Goal: Transaction & Acquisition: Obtain resource

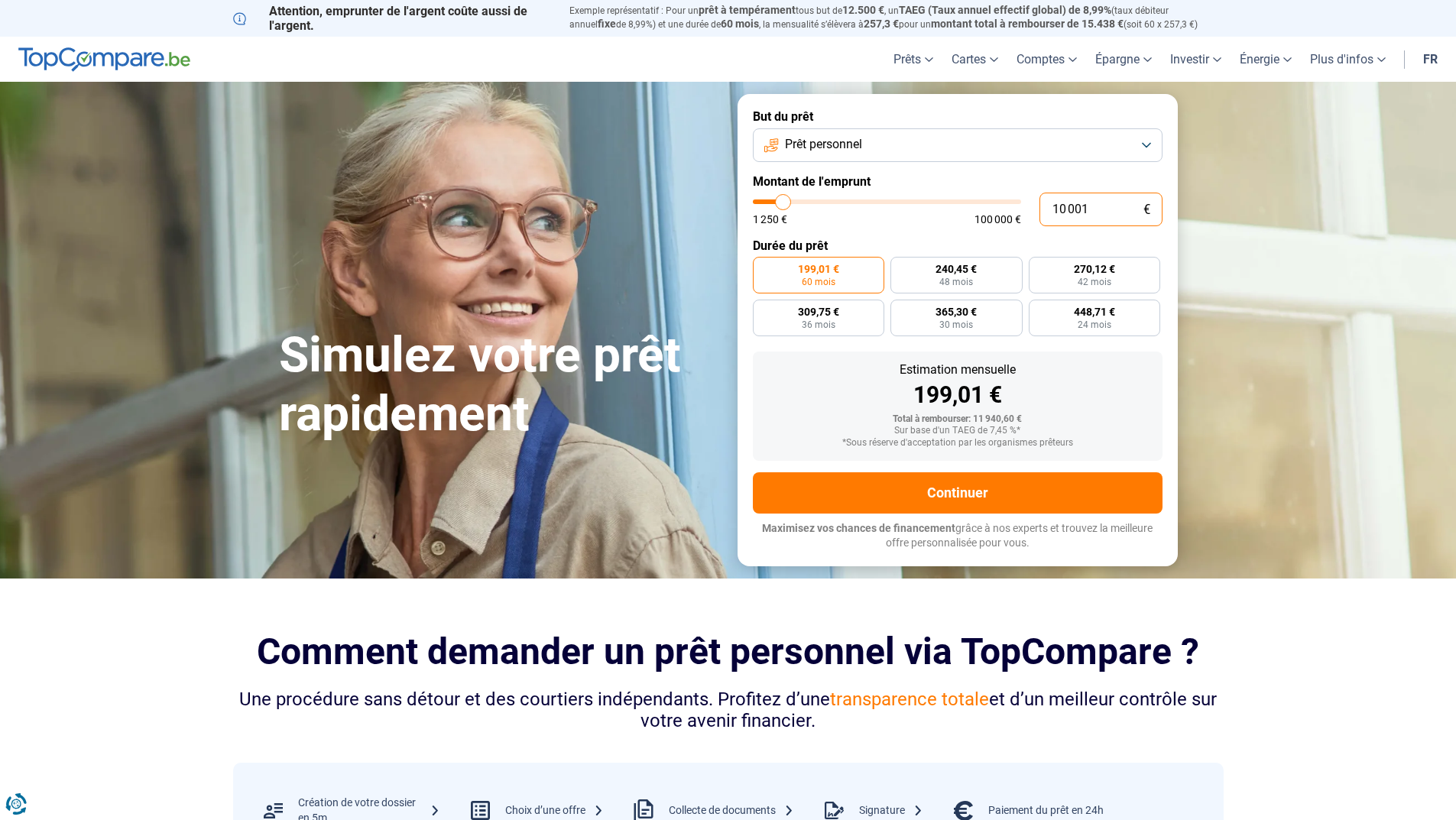
drag, startPoint x: 1087, startPoint y: 211, endPoint x: 1045, endPoint y: 208, distance: 42.1
click at [1045, 208] on input "10 001" at bounding box center [1101, 209] width 123 height 33
type input "5"
type input "1250"
type input "50"
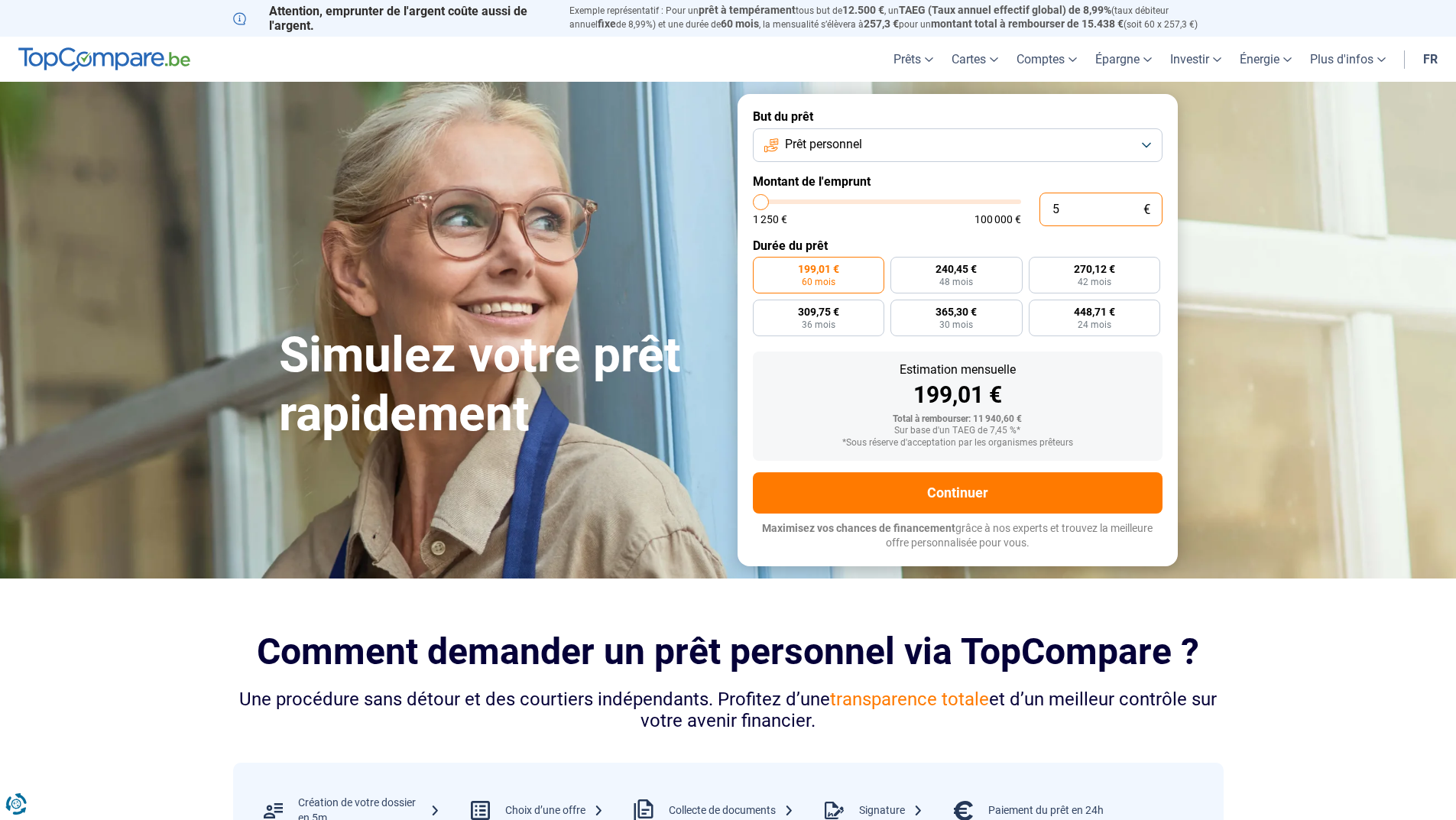
type input "1250"
type input "500"
type input "1250"
type input "5 000"
type input "5000"
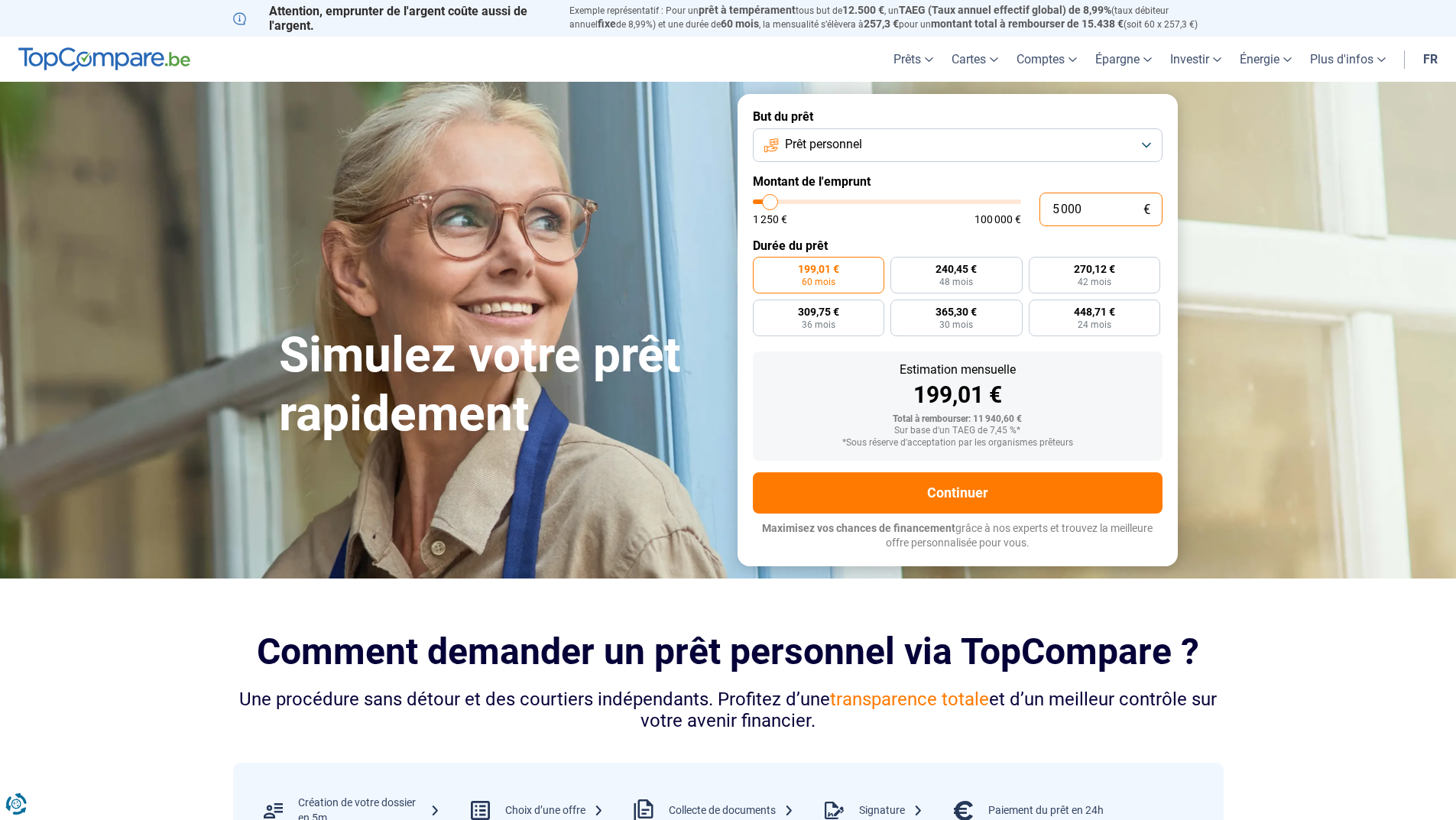
radio input "true"
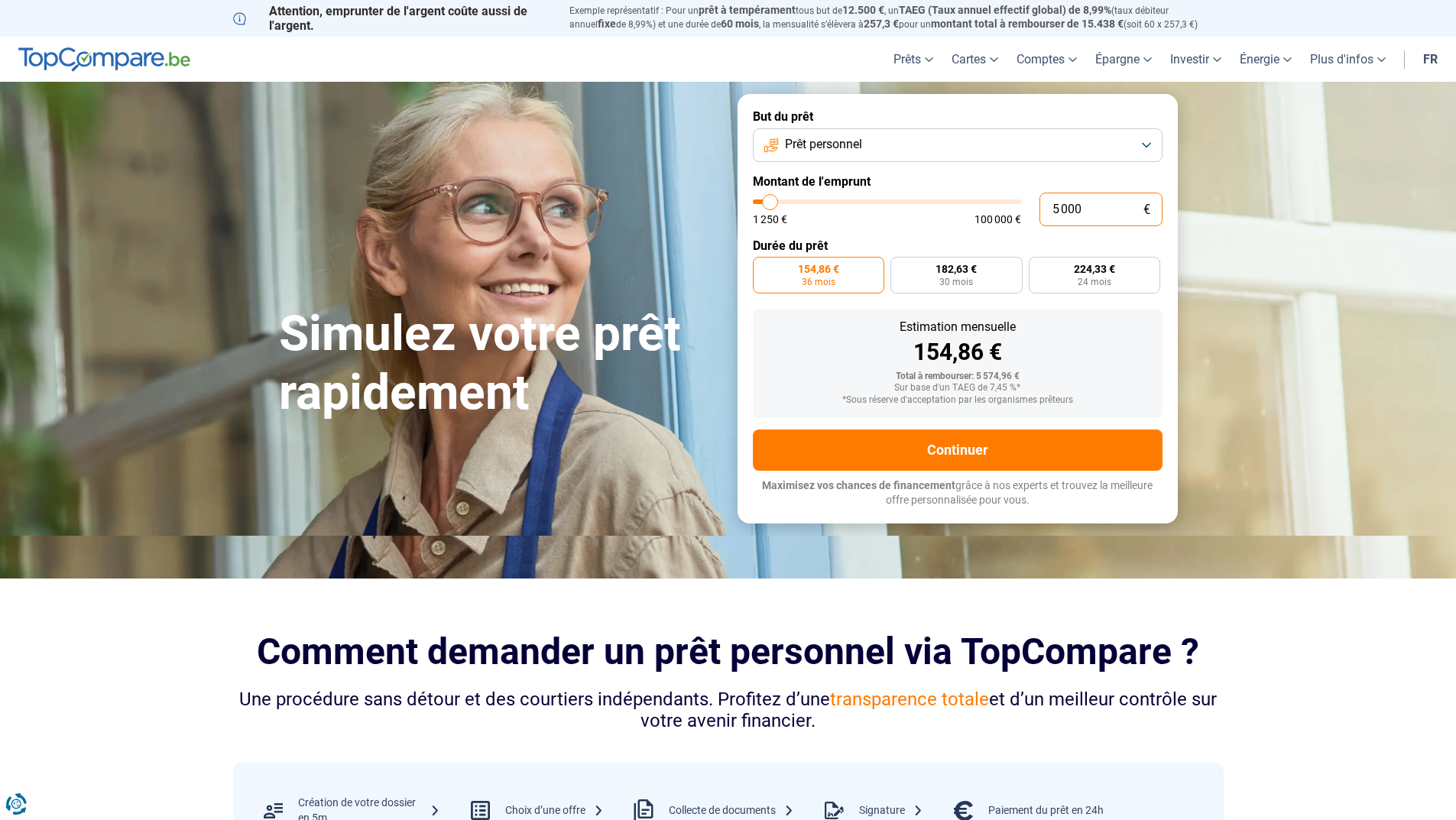
type input "5 000"
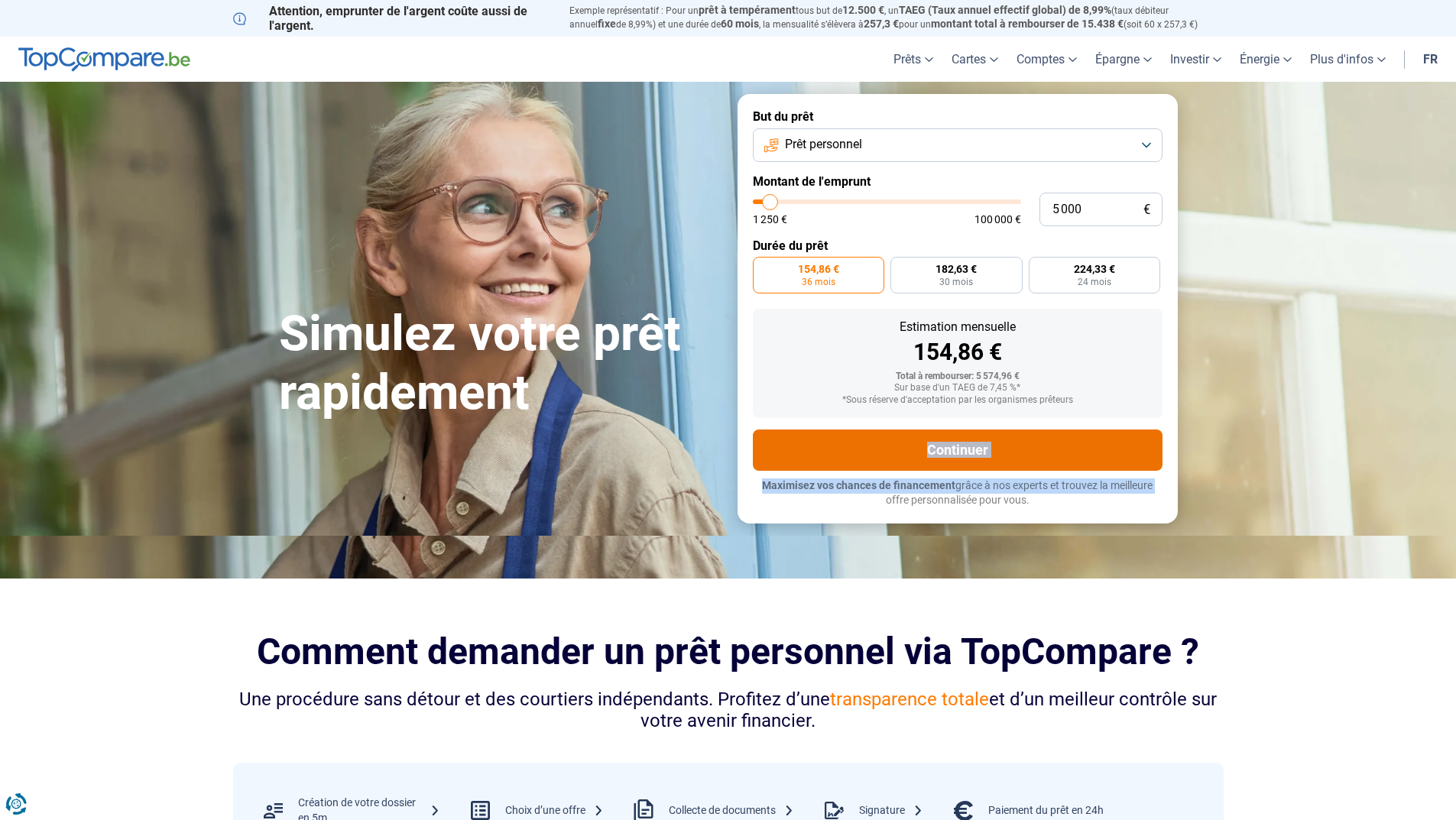
drag, startPoint x: 1226, startPoint y: 460, endPoint x: 1071, endPoint y: 466, distance: 155.1
click at [1086, 471] on section "Simulez votre prêt rapidement Simulez votre prêt rapidement But du prêt Prêt pe…" at bounding box center [728, 308] width 1456 height 454
click at [1017, 447] on button "Continuer" at bounding box center [958, 450] width 409 height 41
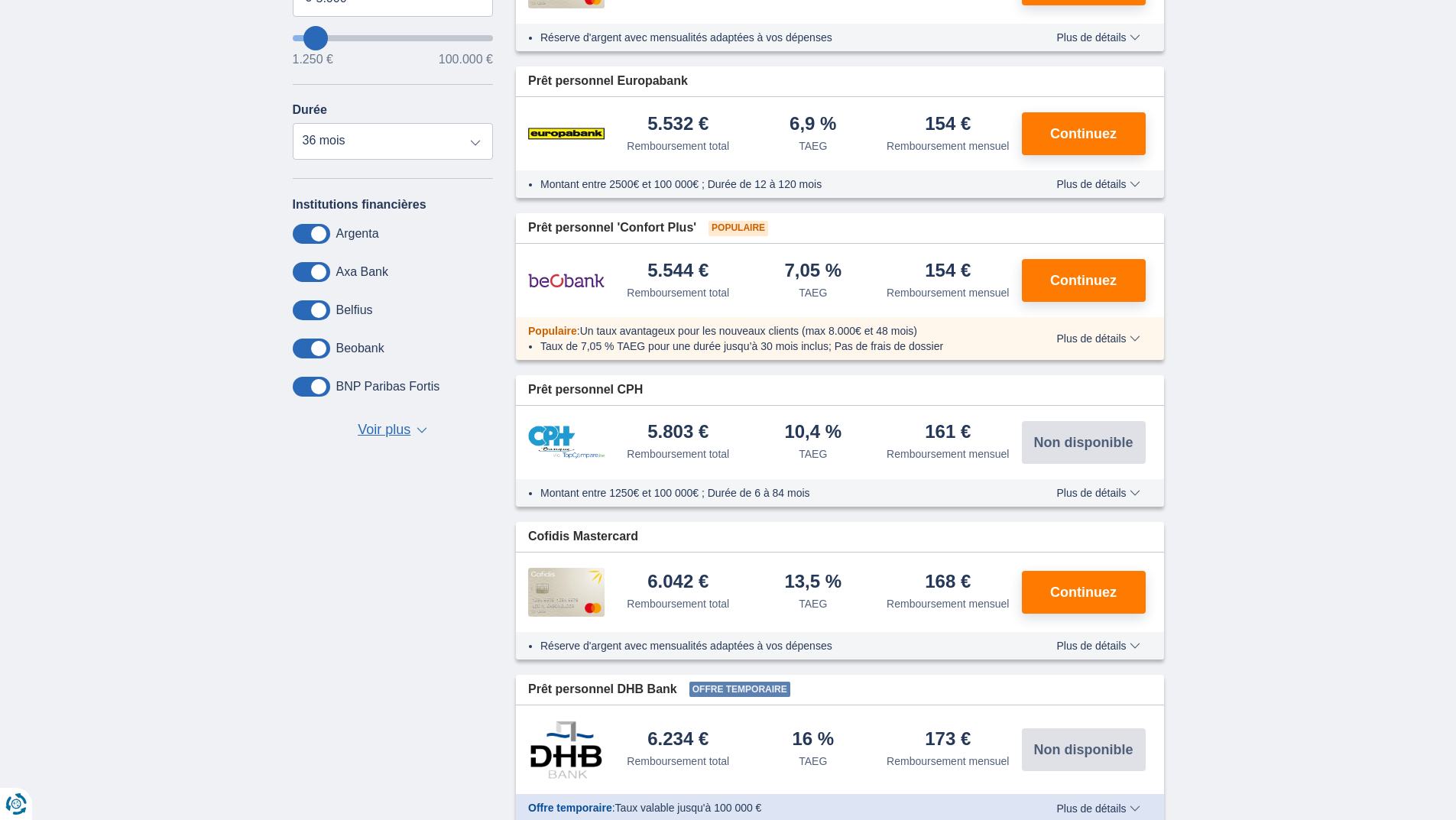
scroll to position [841, 0]
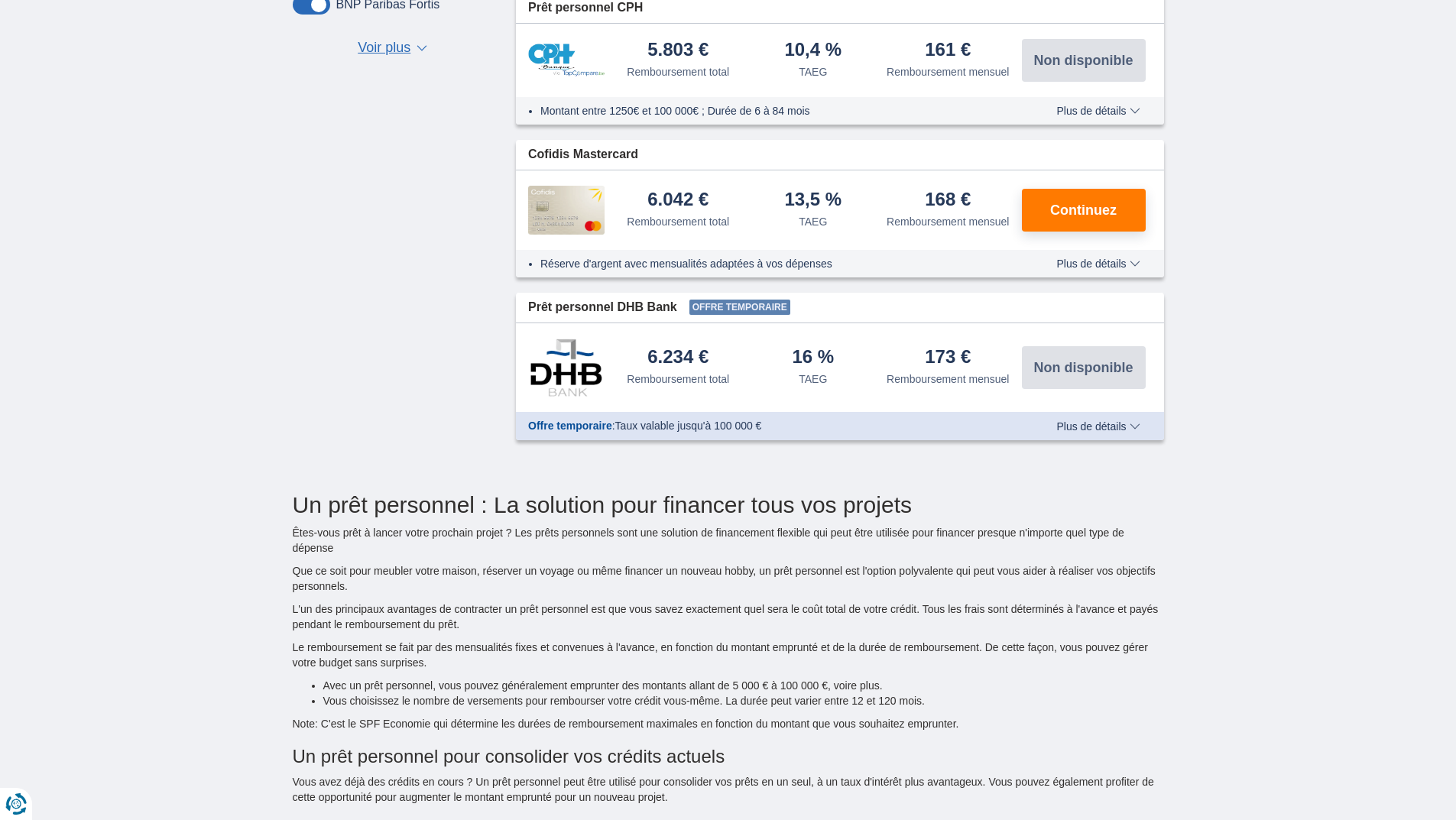
click at [1066, 431] on span "Plus de détails" at bounding box center [1097, 426] width 83 height 11
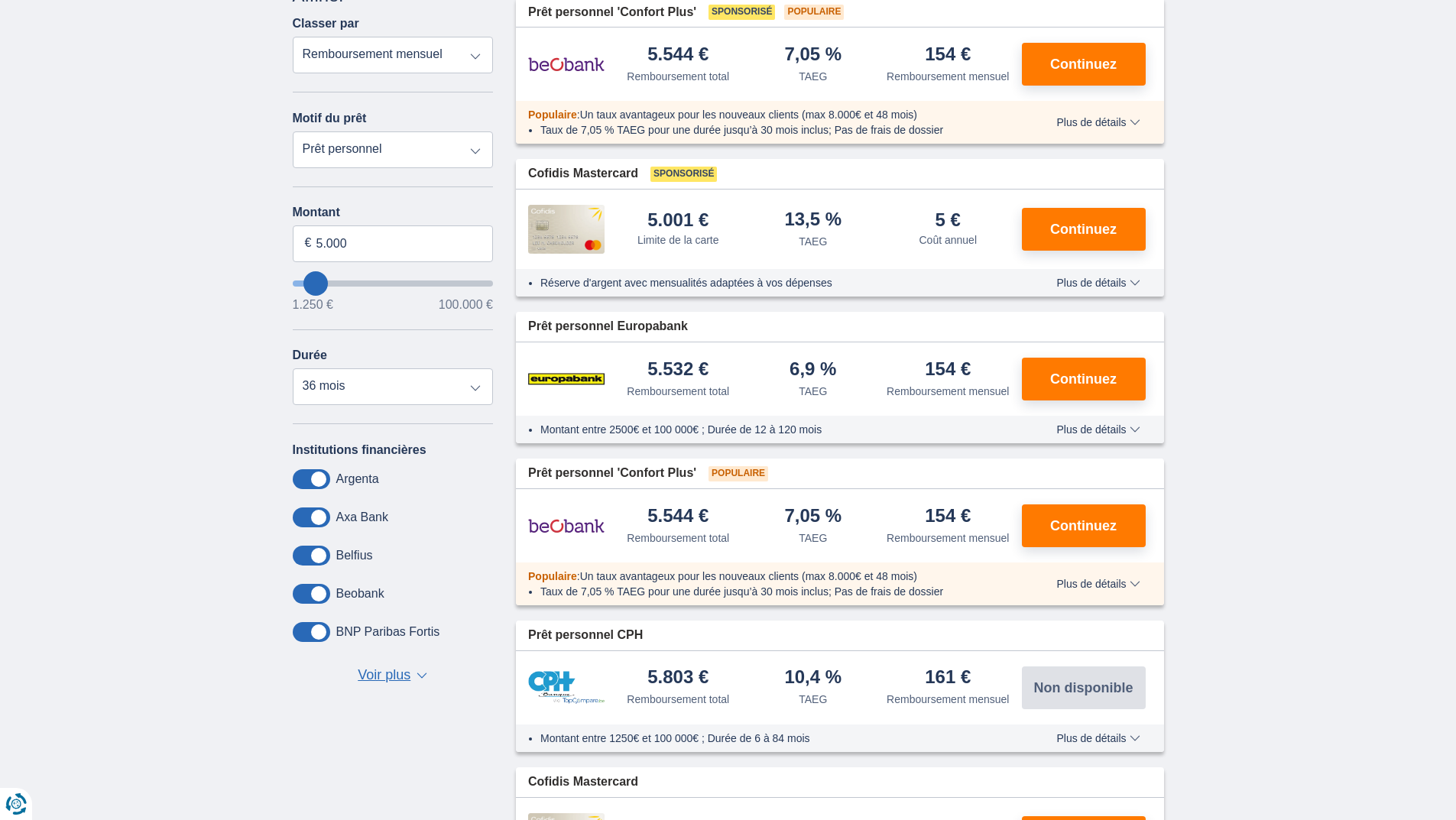
scroll to position [0, 0]
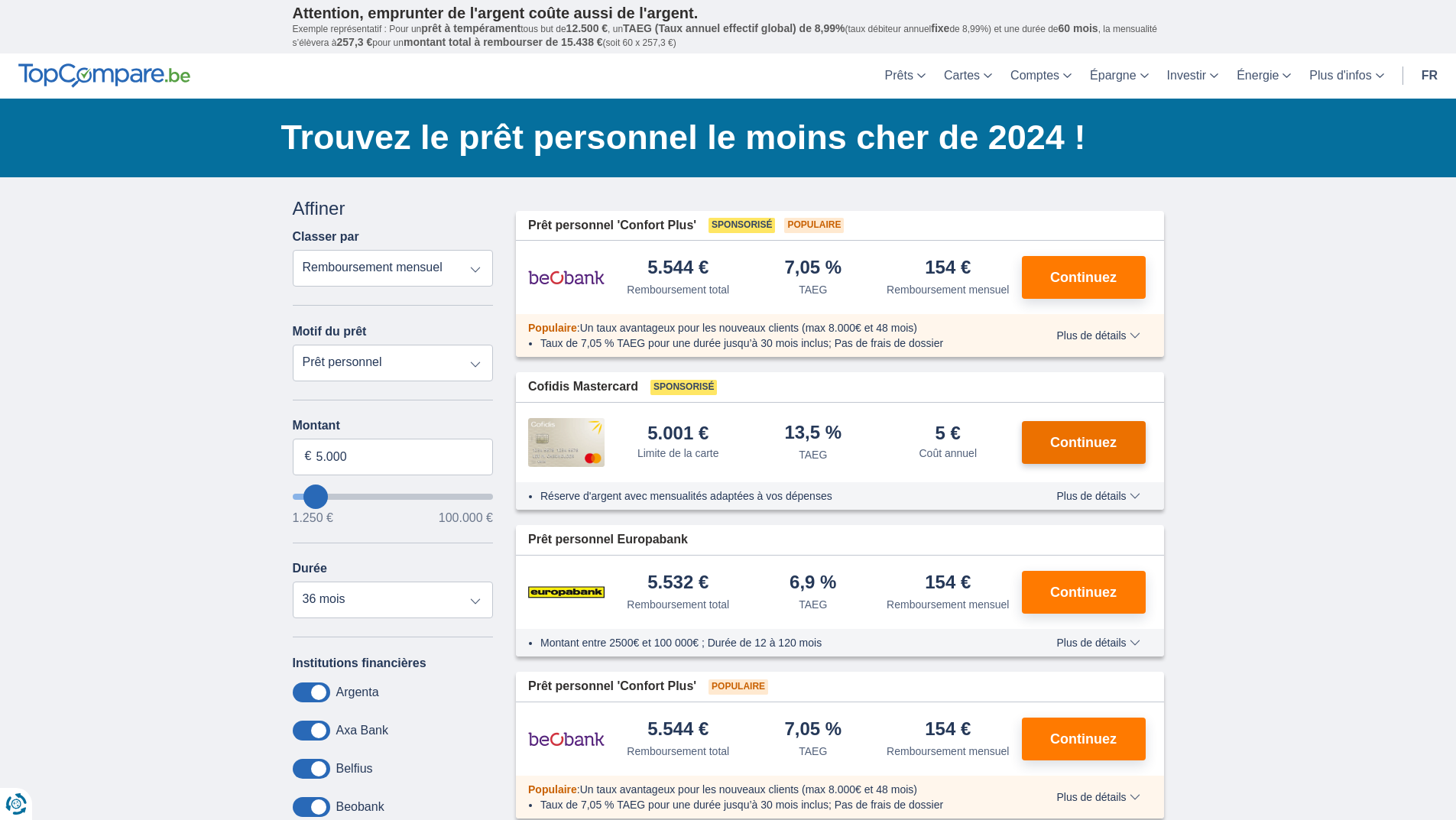
click at [1052, 439] on span "Continuez" at bounding box center [1083, 443] width 67 height 14
click at [1103, 495] on span "Plus de détails" at bounding box center [1097, 496] width 83 height 11
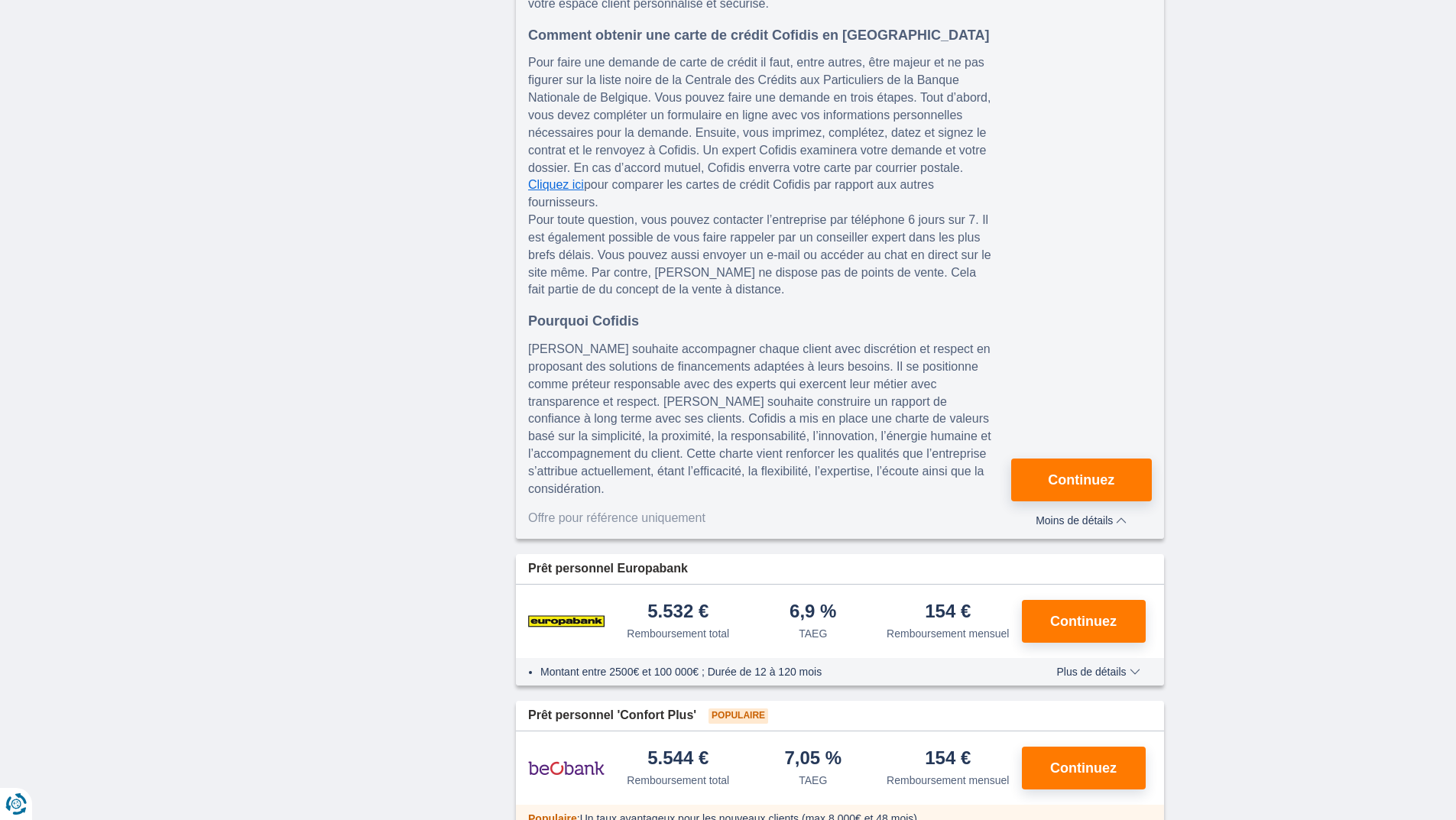
scroll to position [1146, 0]
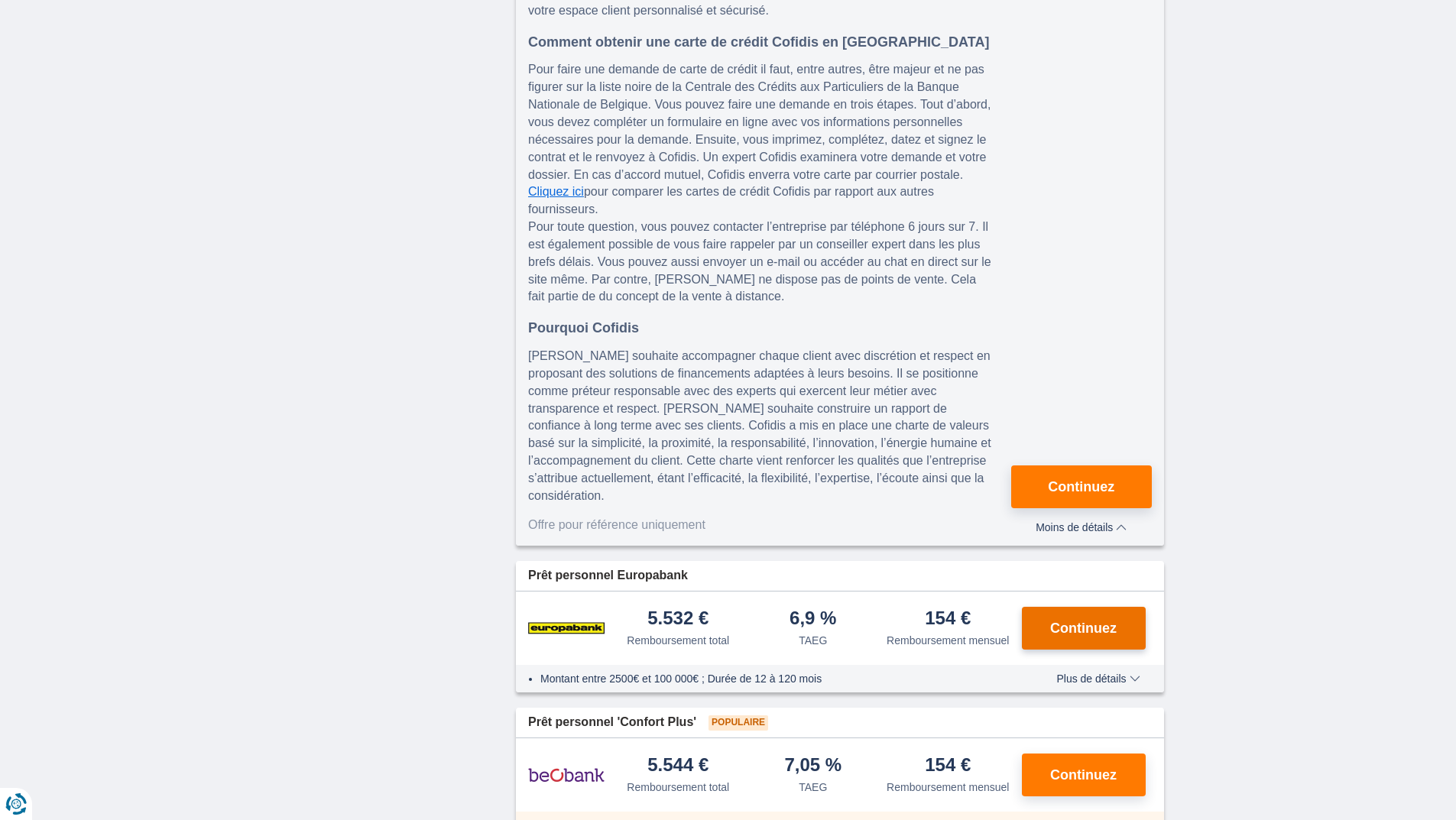
click at [1063, 621] on span "Continuez" at bounding box center [1083, 628] width 67 height 14
